Goal: Check status: Check status

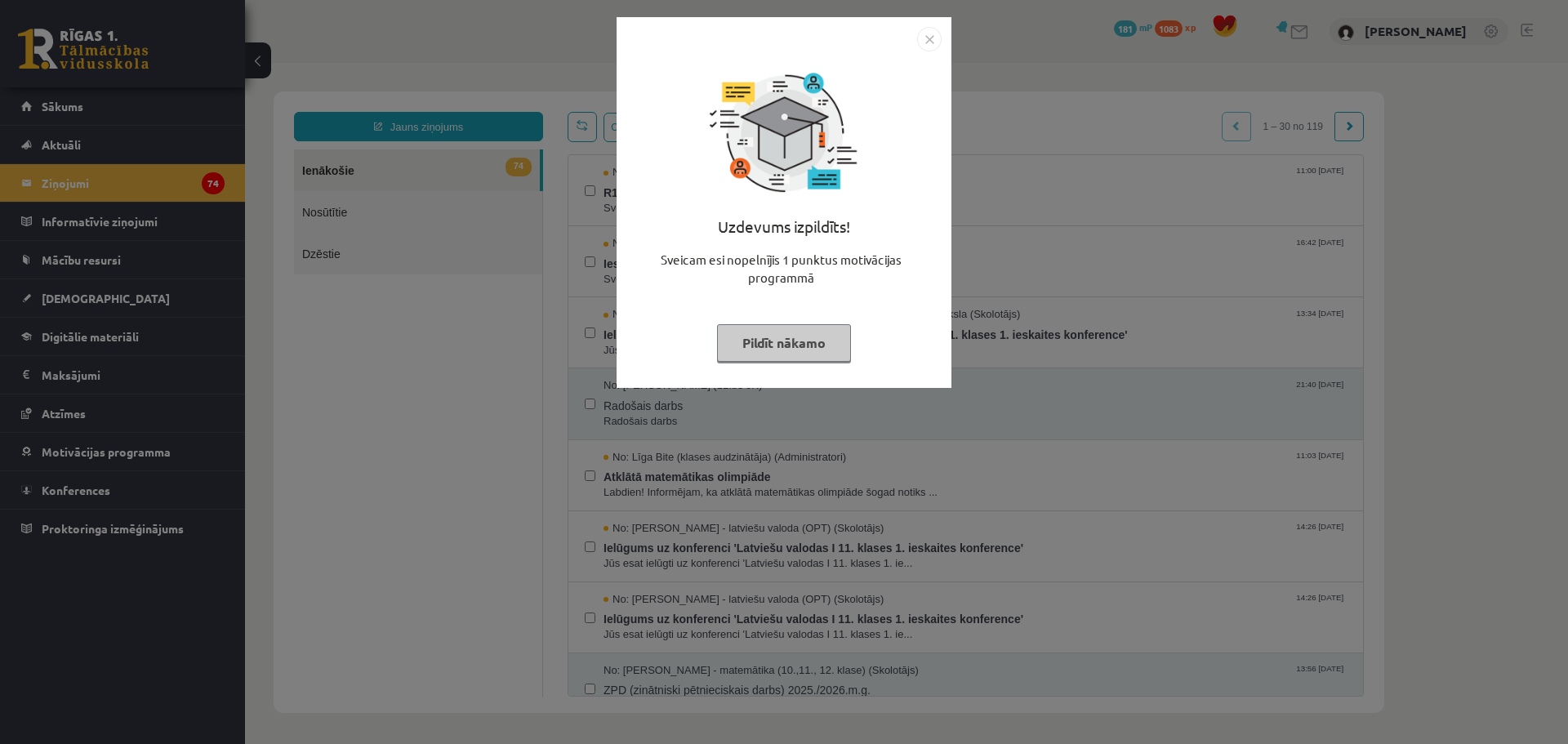
click at [707, 304] on div "Uzdevums izpildīts! Sveicam esi nopelnījis 1 punktus motivācijas programmā Pild…" at bounding box center [784, 214] width 315 height 326
click at [803, 344] on button "Pildīt nākamo" at bounding box center [784, 343] width 134 height 38
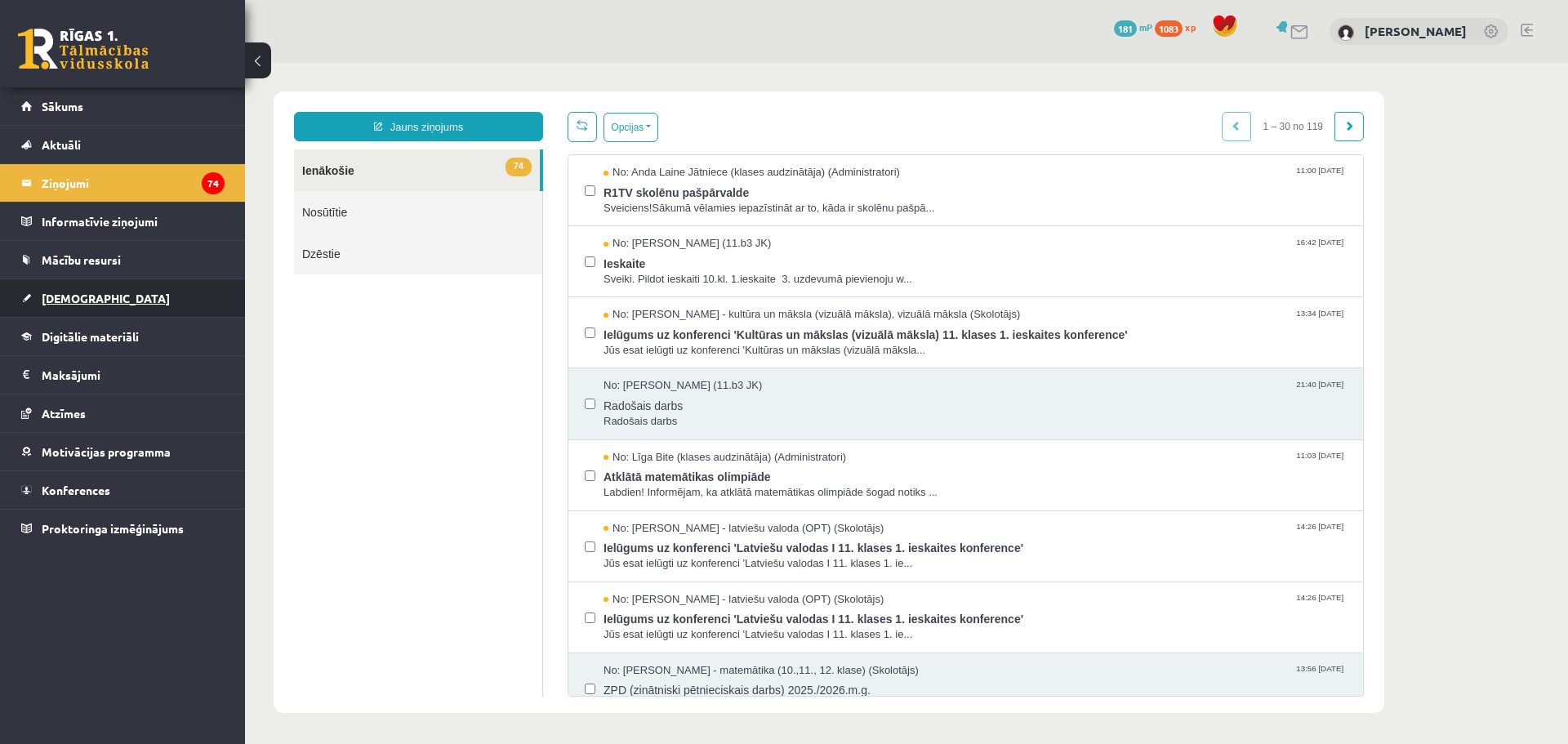
click at [58, 293] on span "[DEMOGRAPHIC_DATA]" at bounding box center [105, 298] width 128 height 15
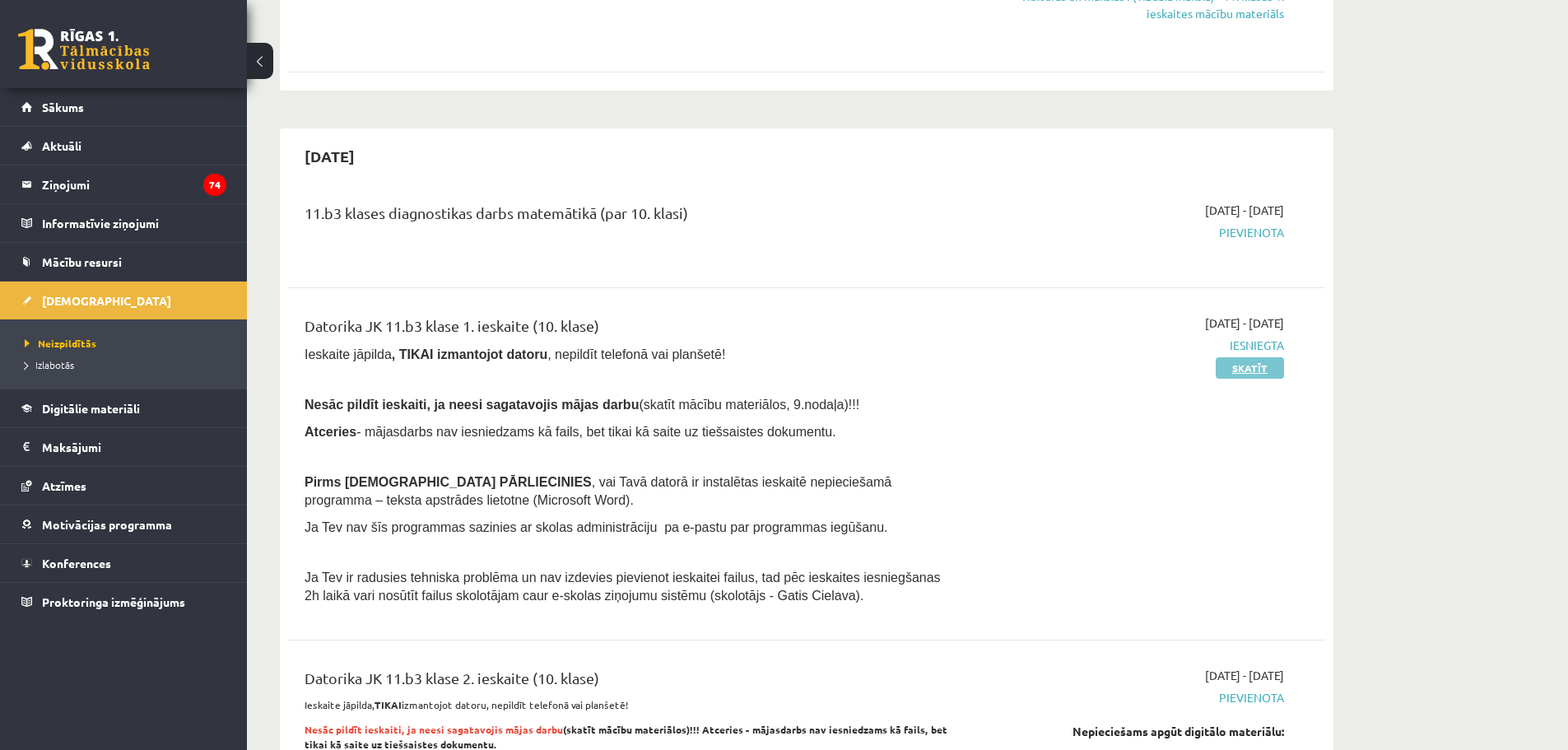
scroll to position [412, 0]
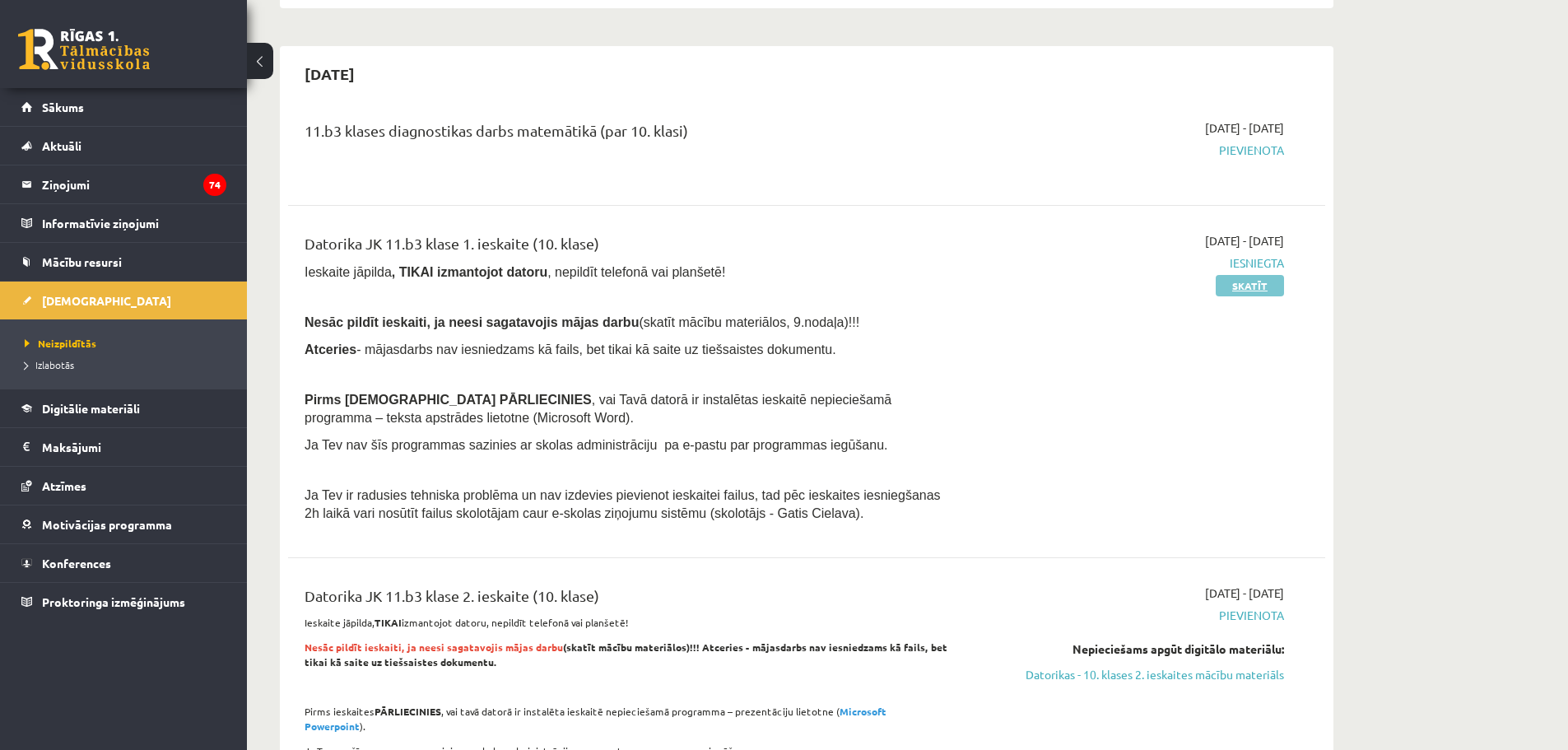
click at [1269, 294] on link "Skatīt" at bounding box center [1249, 285] width 68 height 21
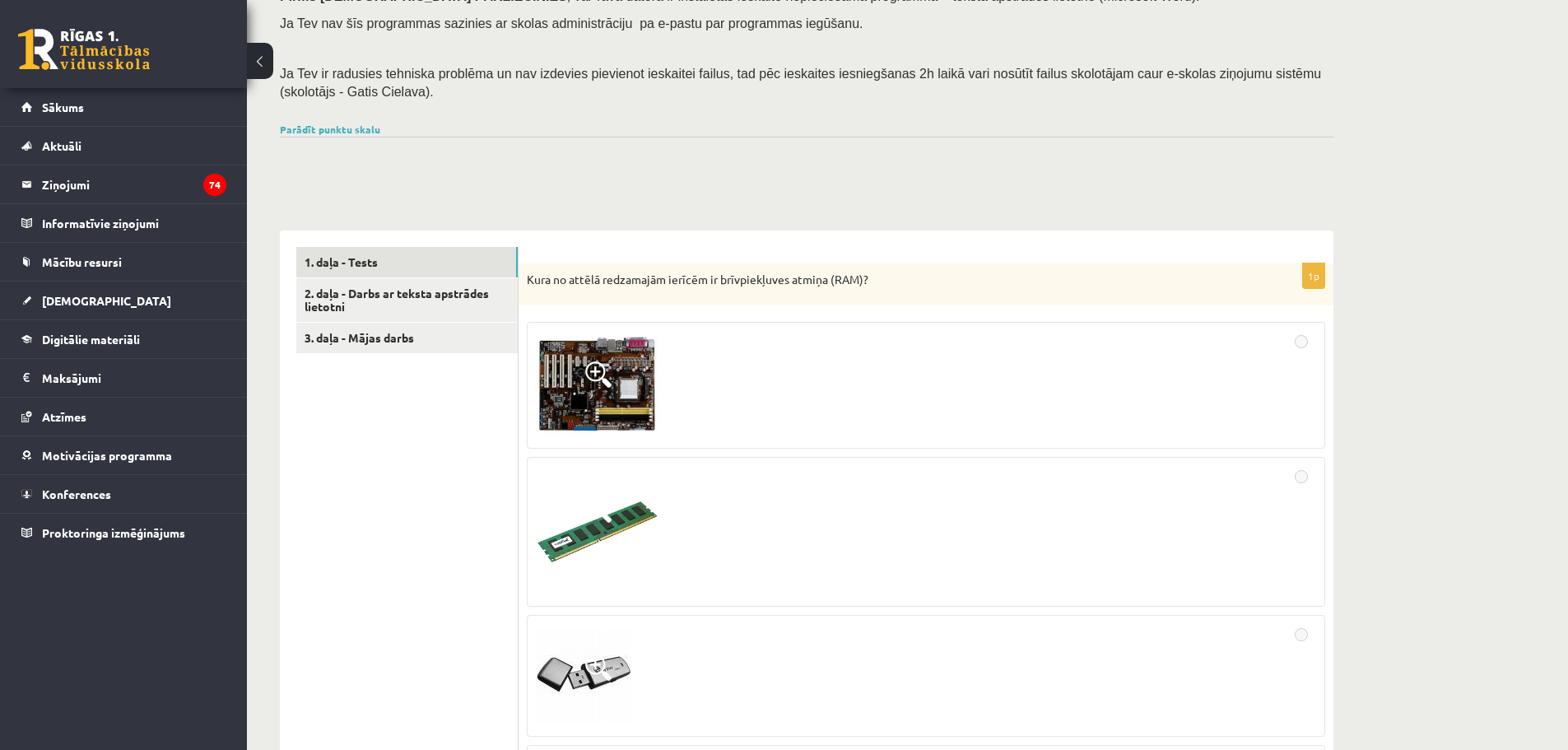
scroll to position [82, 0]
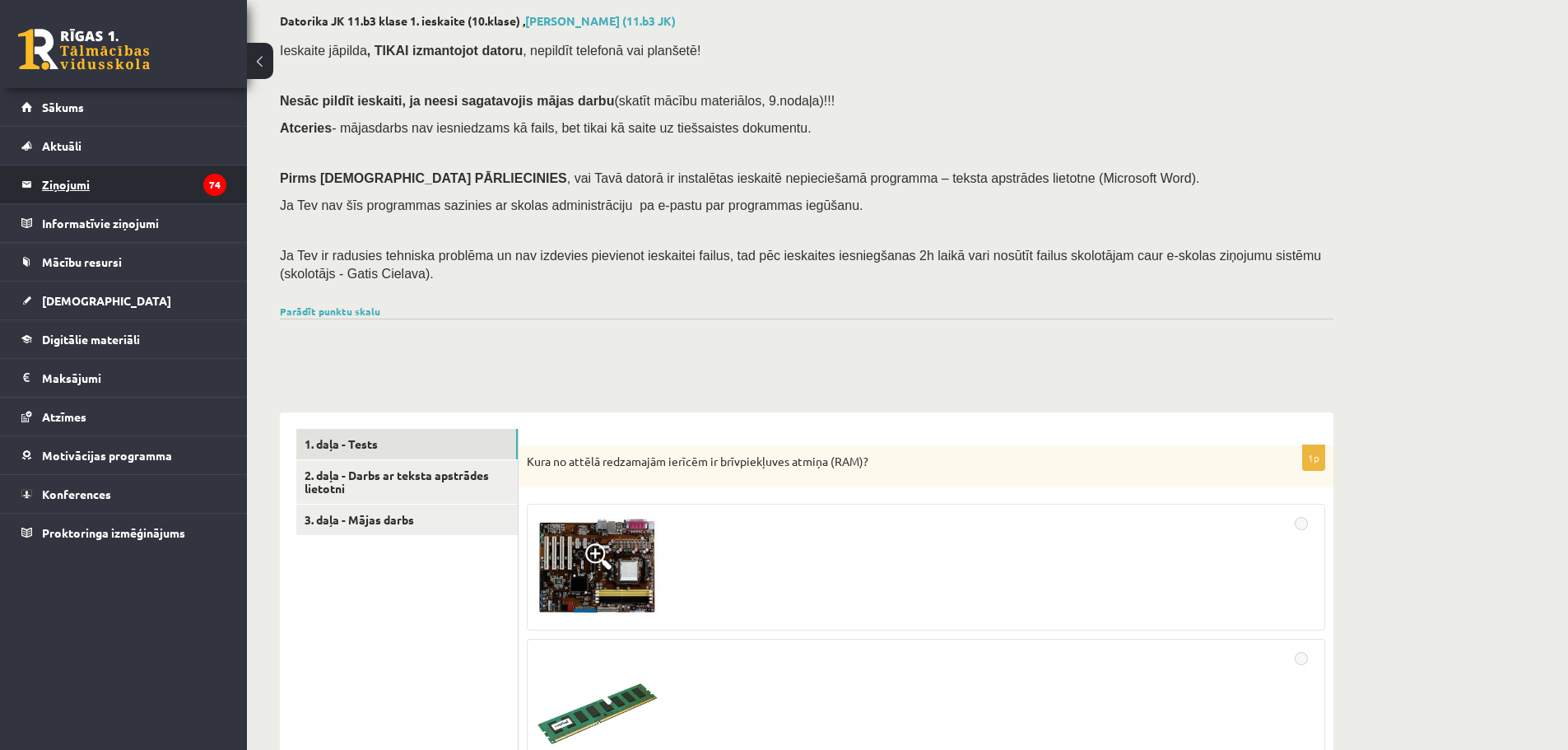
click at [83, 175] on legend "Ziņojumi 74" at bounding box center [134, 185] width 184 height 38
